Goal: Task Accomplishment & Management: Use online tool/utility

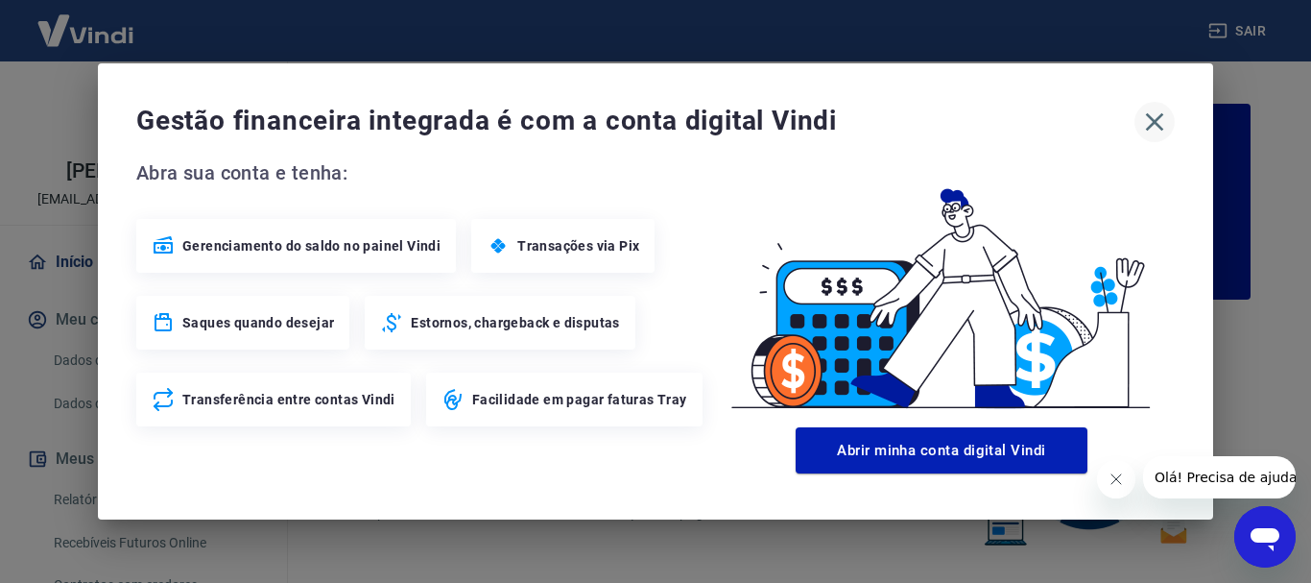
click at [1145, 128] on icon "button" at bounding box center [1154, 122] width 31 height 31
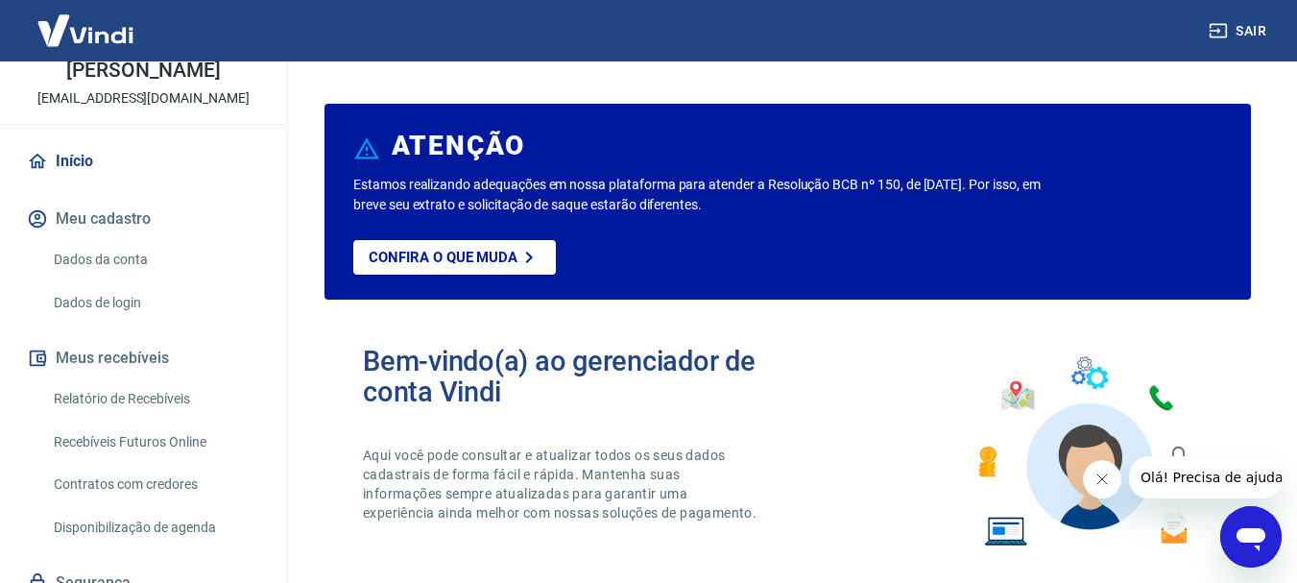
scroll to position [200, 0]
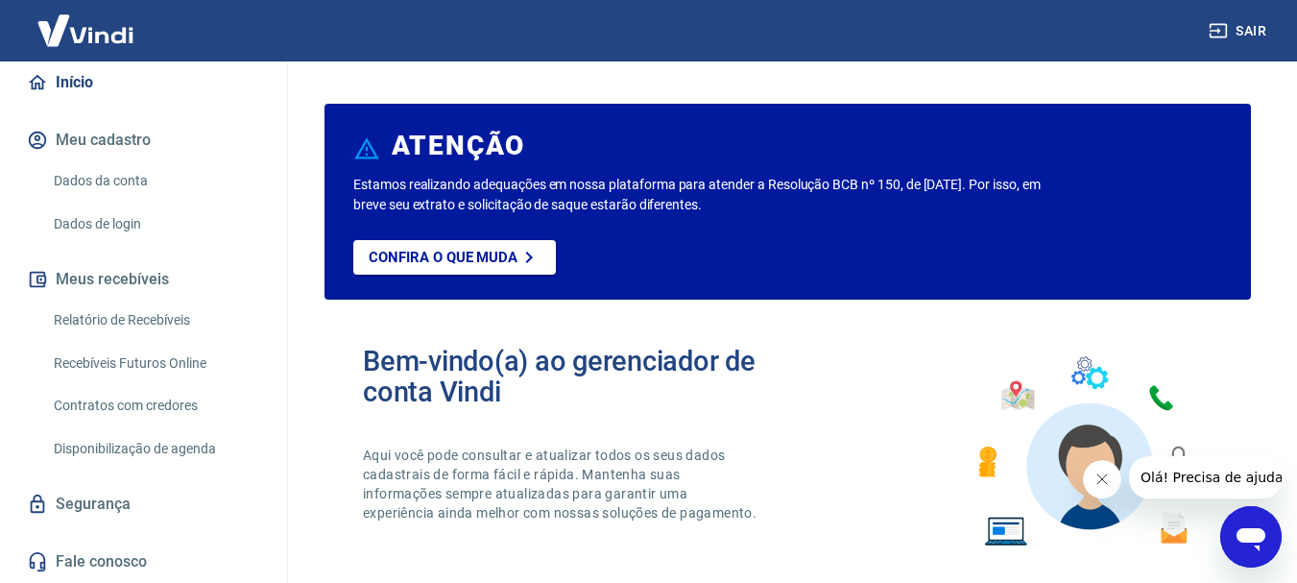
click at [142, 325] on link "Relatório de Recebíveis" at bounding box center [155, 319] width 218 height 39
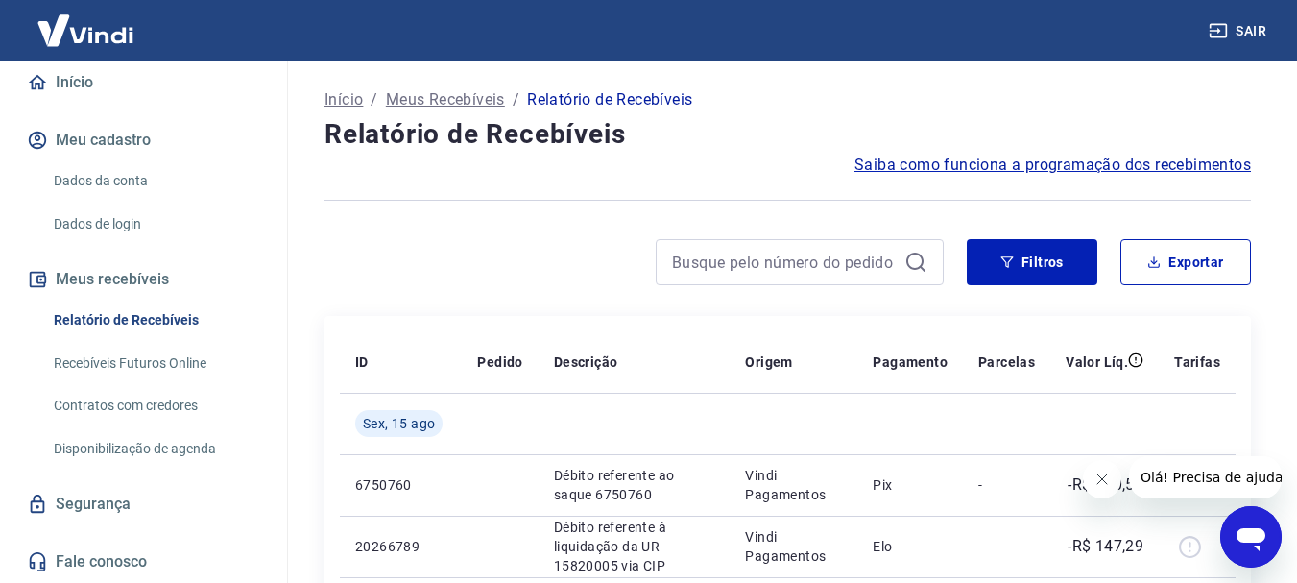
click at [125, 363] on link "Recebíveis Futuros Online" at bounding box center [155, 363] width 218 height 39
